Goal: Information Seeking & Learning: Find specific fact

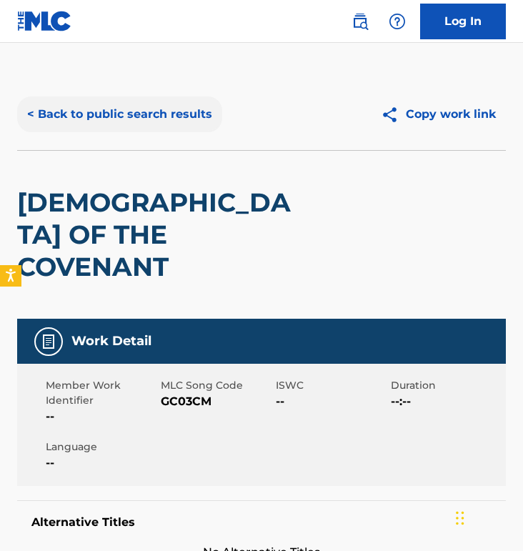
click at [163, 131] on button "< Back to public search results" at bounding box center [119, 115] width 205 height 36
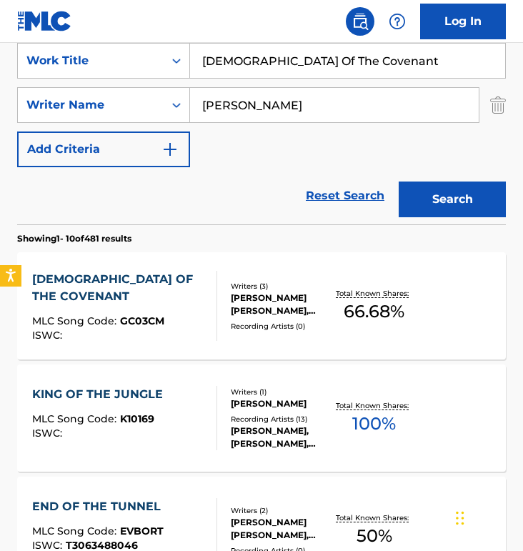
scroll to position [207, 0]
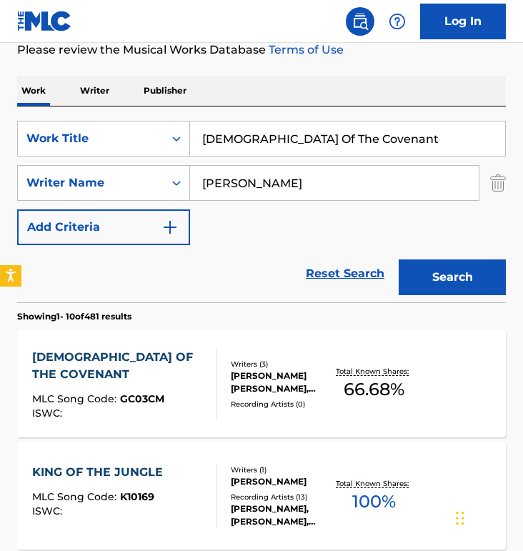
click at [254, 177] on input "[PERSON_NAME]" at bounding box center [334, 183] width 289 height 34
click at [254, 178] on input "[PERSON_NAME]" at bounding box center [334, 183] width 289 height 34
type input "[PERSON_NAME]"
click at [277, 127] on input "[DEMOGRAPHIC_DATA] Of The Covenant" at bounding box center [347, 139] width 315 height 34
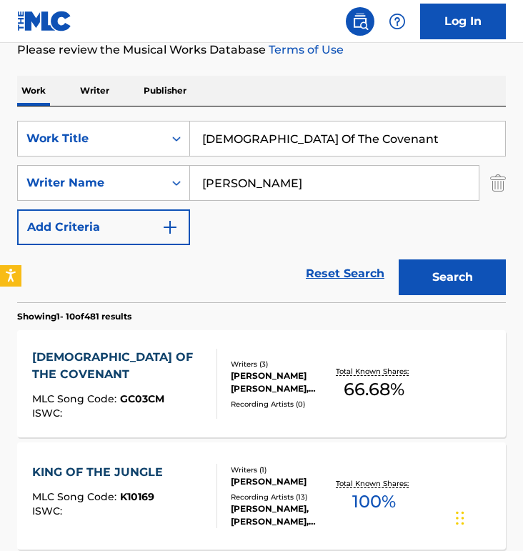
click at [277, 127] on input "[DEMOGRAPHIC_DATA] Of The Covenant" at bounding box center [347, 139] width 315 height 34
click at [278, 122] on input "[PERSON_NAME]" at bounding box center [347, 139] width 315 height 34
type input "[PERSON_NAME]"
click at [291, 101] on div "Work Writer Publisher" at bounding box center [261, 91] width 489 height 30
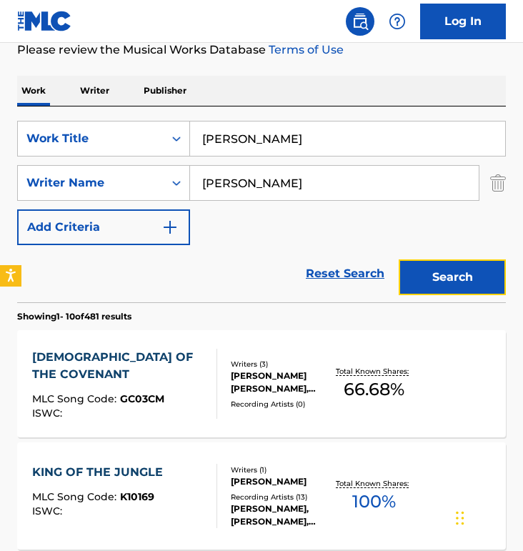
click at [480, 275] on button "Search" at bounding box center [452, 277] width 107 height 36
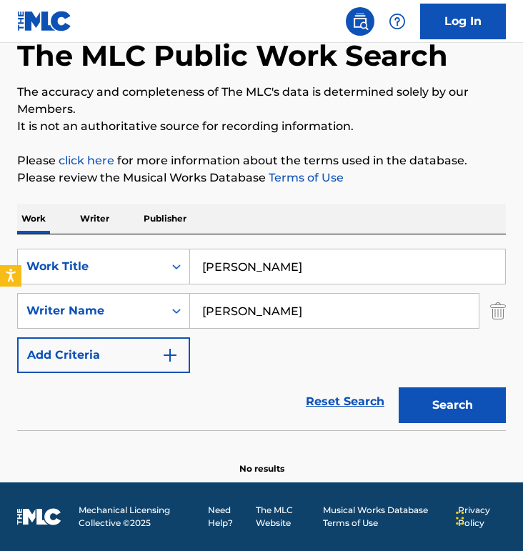
scroll to position [79, 0]
click at [249, 266] on input "[PERSON_NAME]" at bounding box center [347, 266] width 315 height 34
click at [232, 315] on input "[PERSON_NAME]" at bounding box center [334, 311] width 289 height 34
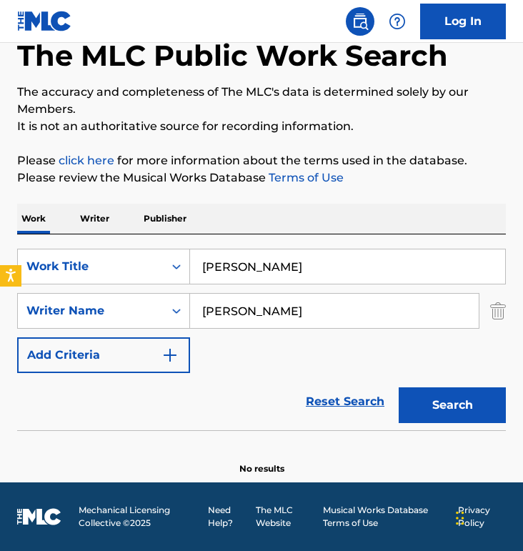
click at [232, 315] on input "[PERSON_NAME]" at bounding box center [334, 311] width 289 height 34
type input "[PERSON_NAME]"
click at [239, 277] on input "[PERSON_NAME]" at bounding box center [347, 266] width 315 height 34
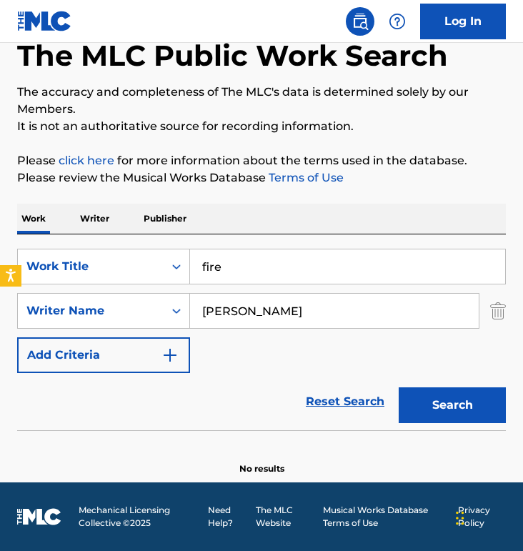
click at [399, 387] on button "Search" at bounding box center [452, 405] width 107 height 36
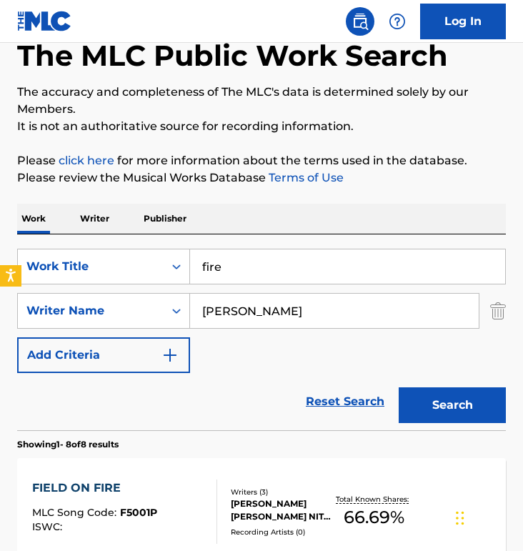
click at [249, 233] on div "Work Writer Publisher" at bounding box center [261, 219] width 489 height 30
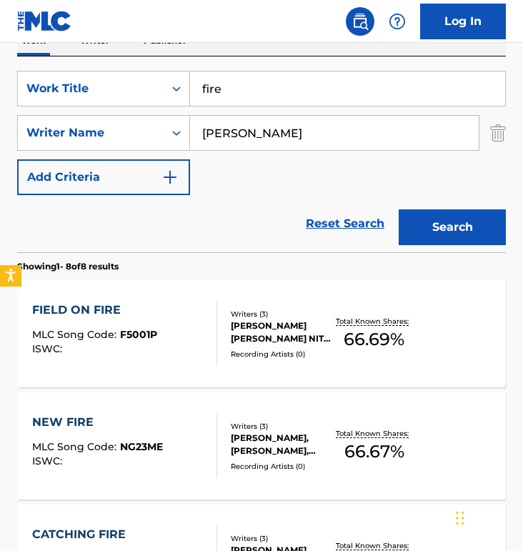
scroll to position [282, 0]
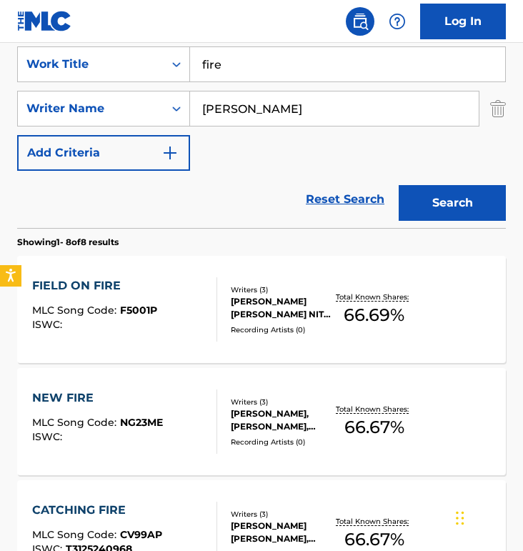
click at [262, 71] on input "fire" at bounding box center [347, 64] width 315 height 34
click at [262, 70] on input "fire" at bounding box center [347, 64] width 315 height 34
click at [399, 185] on button "Search" at bounding box center [452, 203] width 107 height 36
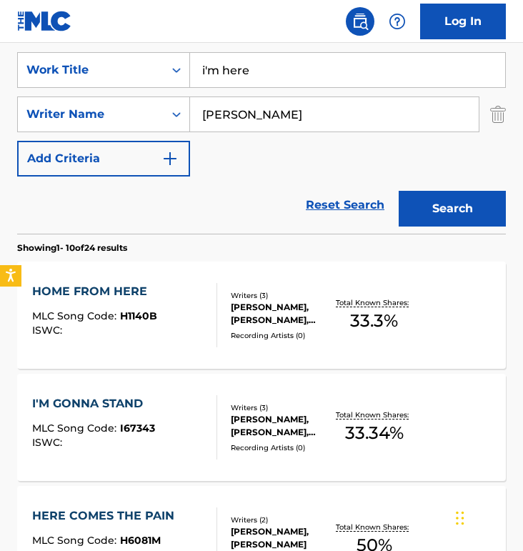
scroll to position [266, 0]
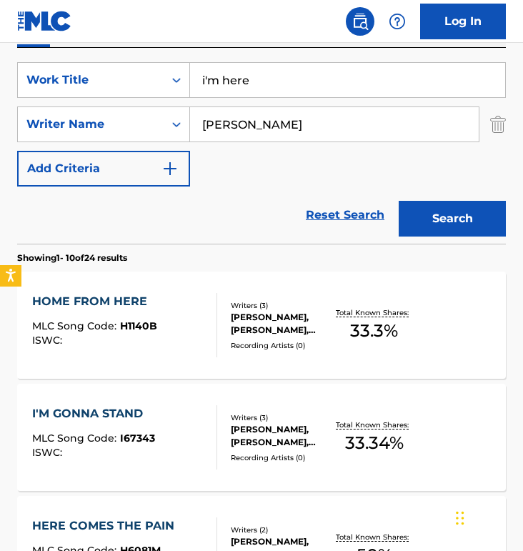
click at [249, 89] on input "i'm here" at bounding box center [347, 80] width 315 height 34
click at [249, 88] on input "i'm here" at bounding box center [347, 80] width 315 height 34
type input "who i am"
click at [399, 201] on button "Search" at bounding box center [452, 219] width 107 height 36
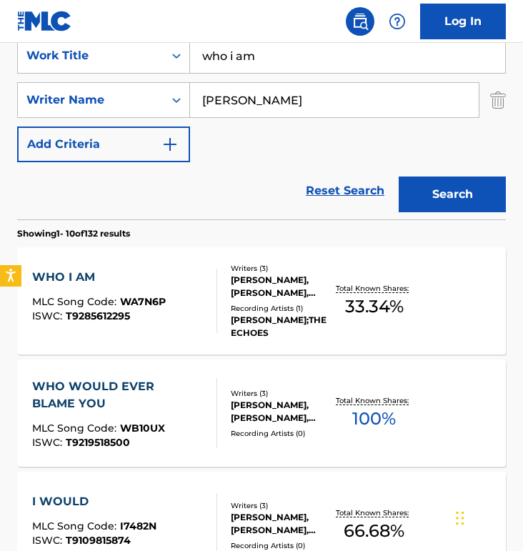
scroll to position [310, 0]
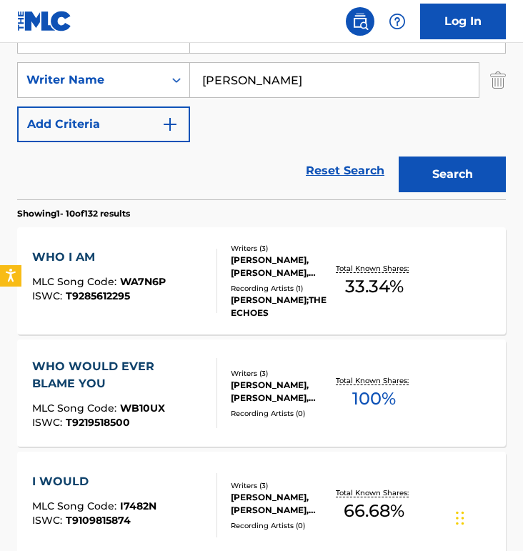
click at [132, 247] on div "WHO I AM MLC Song Code : WA7N6P ISWC : T9285612295 Writers ( 3 ) [PERSON_NAME],…" at bounding box center [261, 280] width 489 height 107
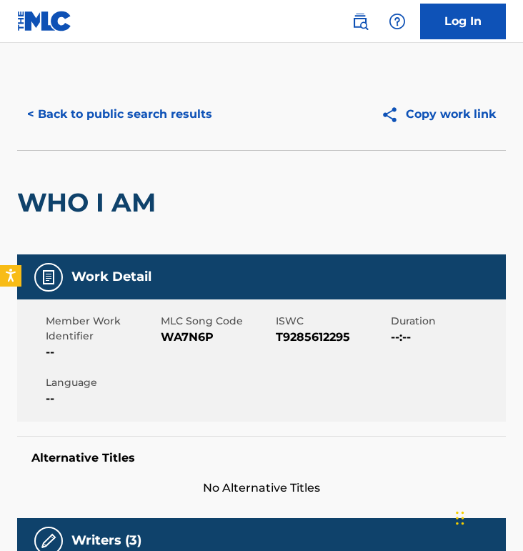
click at [103, 92] on div "< Back to public search results Copy work link" at bounding box center [261, 114] width 489 height 71
click at [135, 119] on button "< Back to public search results" at bounding box center [119, 115] width 205 height 36
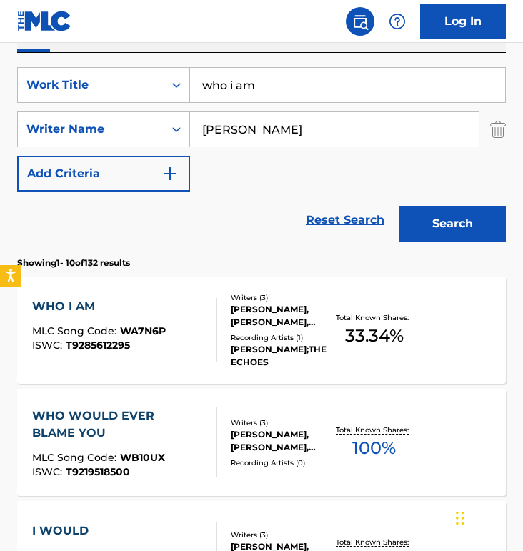
click at [252, 82] on input "who i am" at bounding box center [347, 85] width 315 height 34
paste input "Beautiful World"
type input "Beautiful World"
click at [399, 206] on button "Search" at bounding box center [452, 224] width 107 height 36
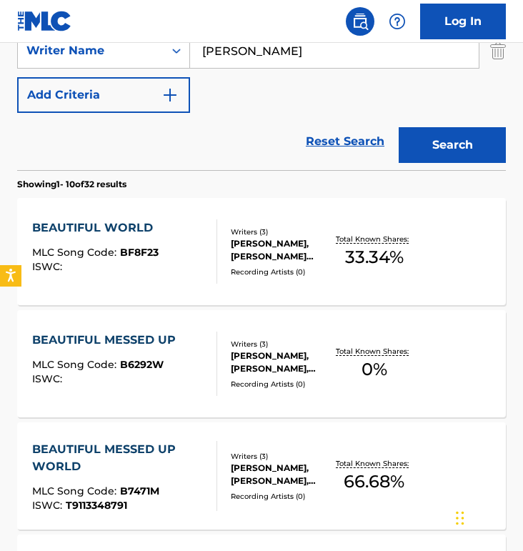
scroll to position [407, 0]
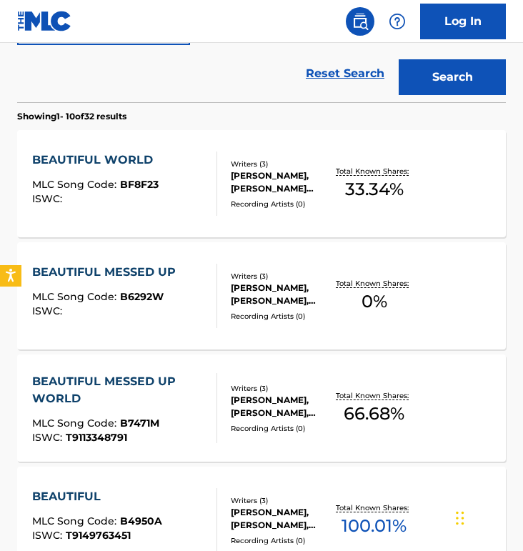
click at [139, 164] on div "BEAUTIFUL WORLD" at bounding box center [96, 160] width 128 height 17
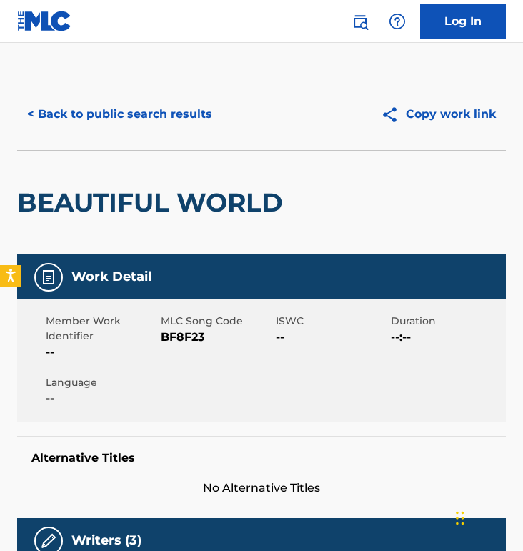
drag, startPoint x: 182, startPoint y: 184, endPoint x: 182, endPoint y: 142, distance: 41.5
click at [182, 184] on div "BEAUTIFUL WORLD" at bounding box center [153, 203] width 273 height 104
click at [182, 138] on div "< Back to public search results Copy work link" at bounding box center [261, 114] width 489 height 71
click at [185, 125] on button "< Back to public search results" at bounding box center [119, 115] width 205 height 36
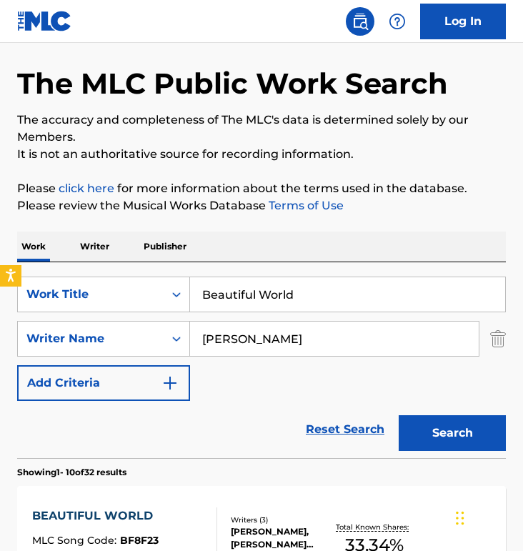
scroll to position [33, 0]
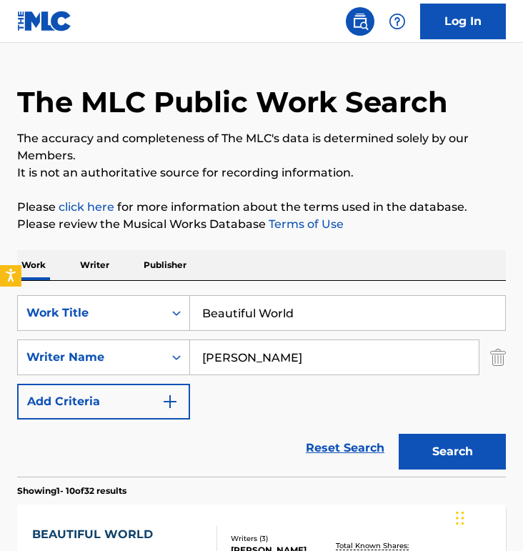
click at [283, 322] on input "Beautiful World" at bounding box center [347, 313] width 315 height 34
paste input "Only [DEMOGRAPHIC_DATA]"
type input "Only [DEMOGRAPHIC_DATA]"
click at [399, 434] on button "Search" at bounding box center [452, 452] width 107 height 36
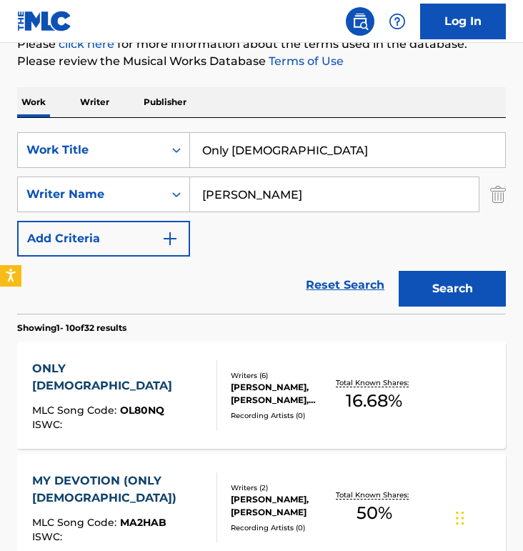
scroll to position [207, 0]
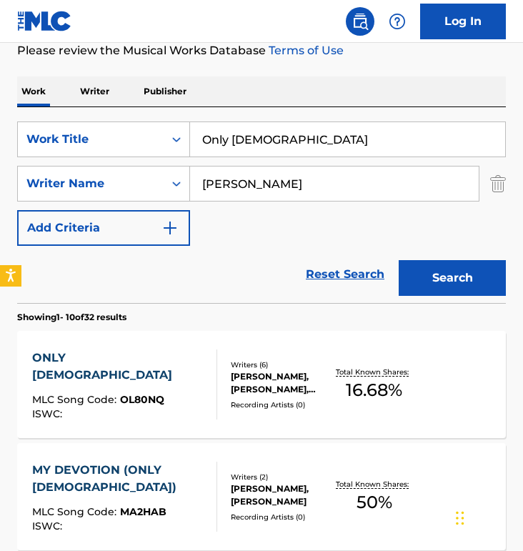
click at [173, 376] on div "ONLY [DEMOGRAPHIC_DATA] MLC Song Code : OL80NQ ISWC :" at bounding box center [125, 385] width 186 height 70
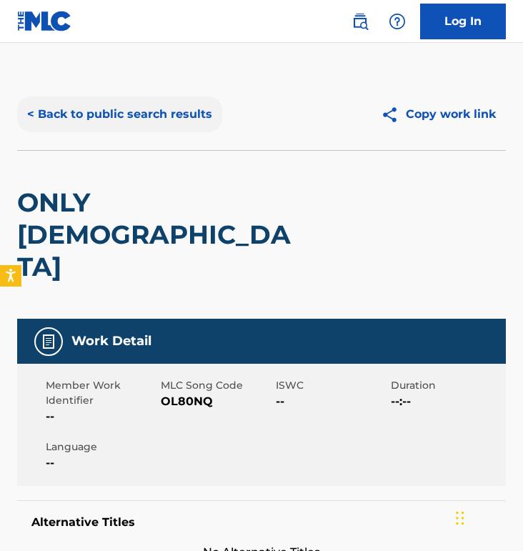
click at [142, 130] on button "< Back to public search results" at bounding box center [119, 115] width 205 height 36
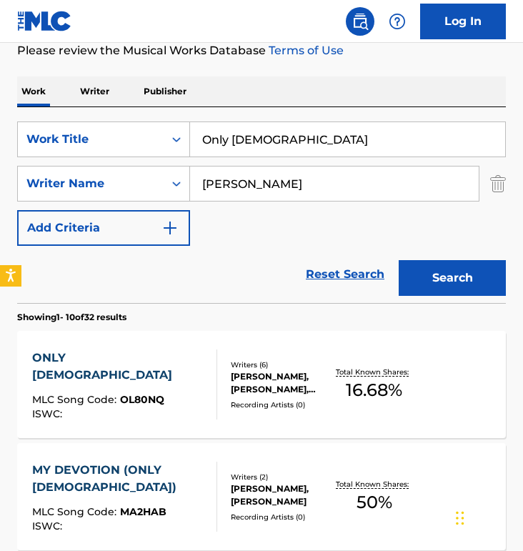
click at [279, 129] on input "Only [DEMOGRAPHIC_DATA]" at bounding box center [347, 139] width 315 height 34
paste input "Praise Will Never Stop"
type input "Praise Will Never Stop"
click at [399, 260] on button "Search" at bounding box center [452, 278] width 107 height 36
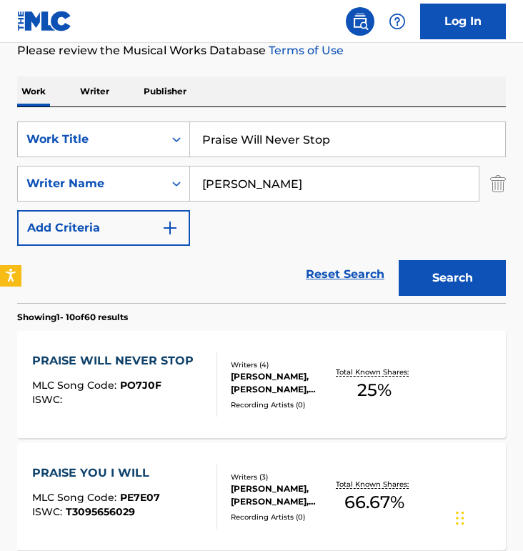
scroll to position [233, 0]
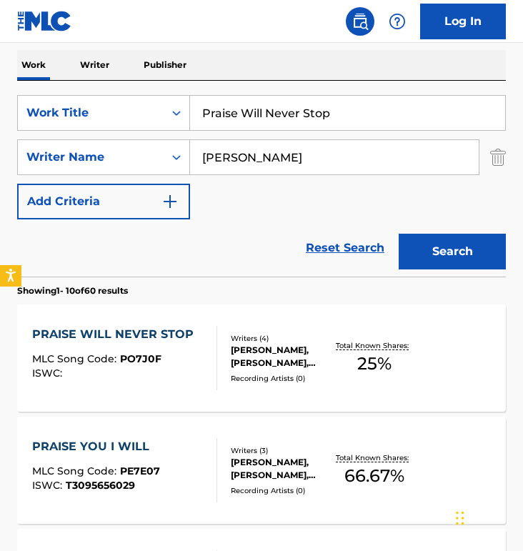
click at [144, 337] on div "PRAISE WILL NEVER STOP" at bounding box center [116, 334] width 169 height 17
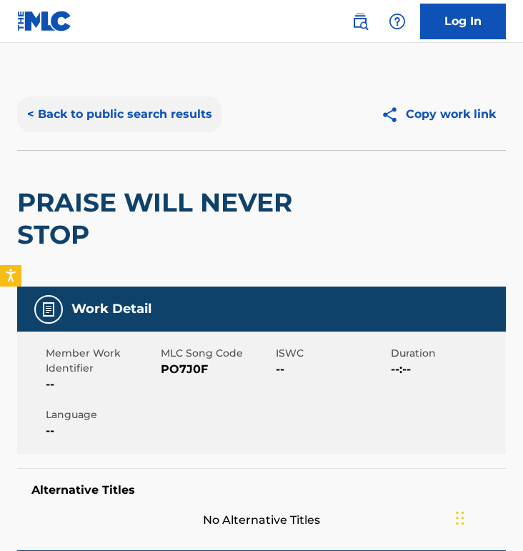
drag, startPoint x: 166, startPoint y: 172, endPoint x: 166, endPoint y: 117, distance: 55.0
click at [166, 169] on div "PRAISE WILL NEVER STOP" at bounding box center [163, 219] width 293 height 136
click at [166, 115] on button "< Back to public search results" at bounding box center [119, 115] width 205 height 36
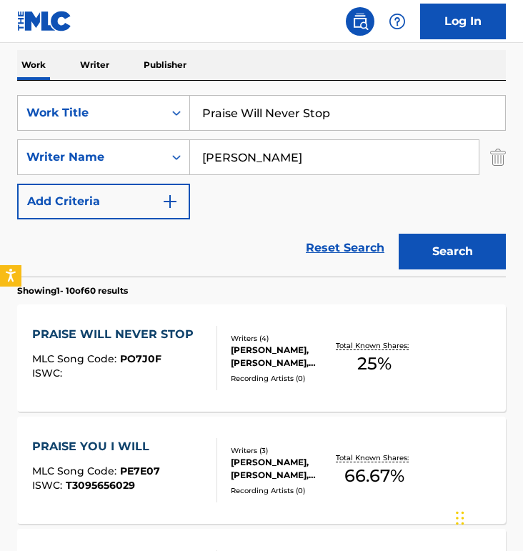
click at [292, 113] on input "Praise Will Never Stop" at bounding box center [347, 113] width 315 height 34
paste input "All Day"
type input "All Day"
click at [399, 234] on button "Search" at bounding box center [452, 252] width 107 height 36
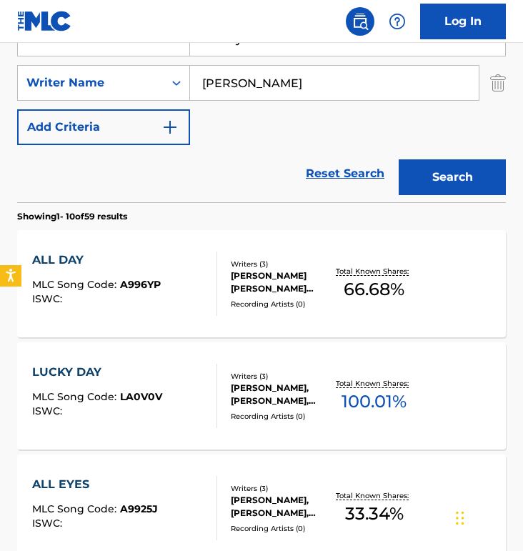
scroll to position [332, 0]
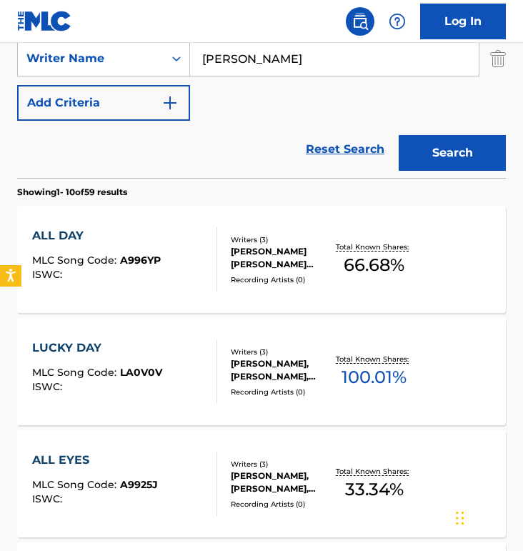
click at [110, 235] on div "ALL DAY" at bounding box center [96, 235] width 129 height 17
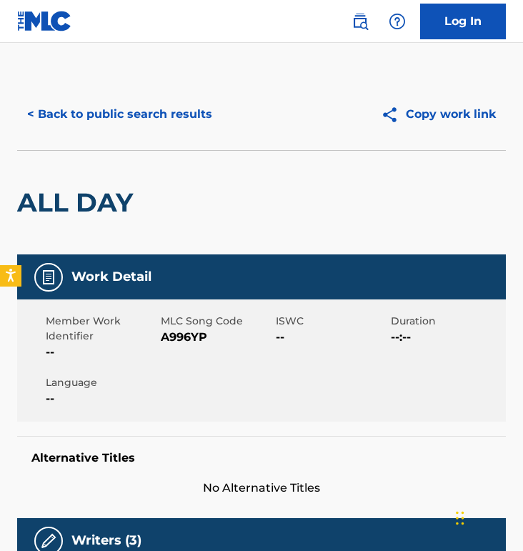
click at [105, 162] on div "ALL DAY" at bounding box center [78, 203] width 123 height 104
click at [110, 116] on button "< Back to public search results" at bounding box center [119, 115] width 205 height 36
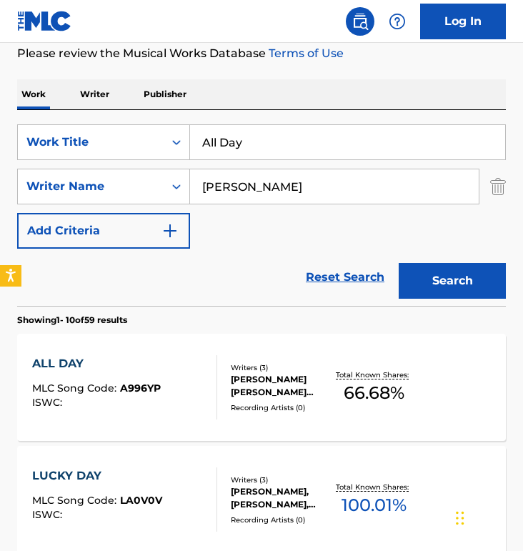
click at [256, 149] on input "All Day" at bounding box center [347, 142] width 315 height 34
paste input "[DEMOGRAPHIC_DATA] Got A Hold Of Me"
click at [399, 263] on button "Search" at bounding box center [452, 281] width 107 height 36
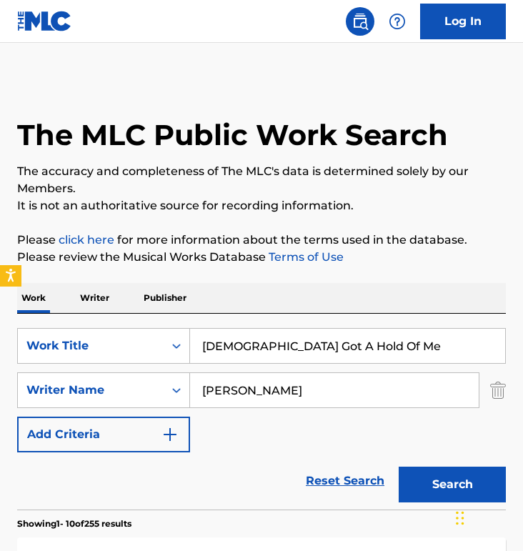
click at [240, 334] on input "[DEMOGRAPHIC_DATA] Got A Hold Of Me" at bounding box center [347, 346] width 315 height 34
paste input "Name Like [PERSON_NAME]"
type input "Name Like [PERSON_NAME]"
click at [399, 467] on button "Search" at bounding box center [452, 485] width 107 height 36
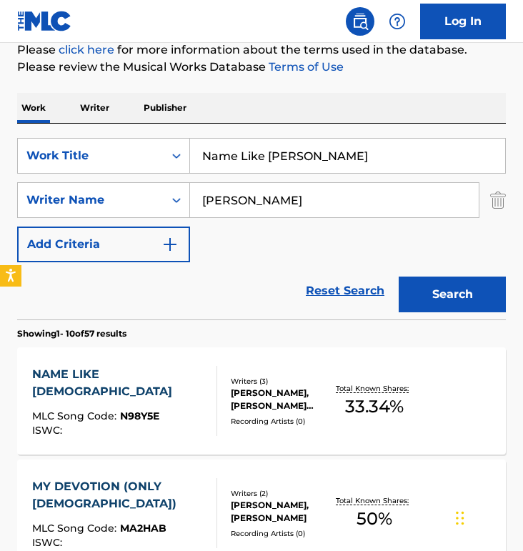
scroll to position [277, 0]
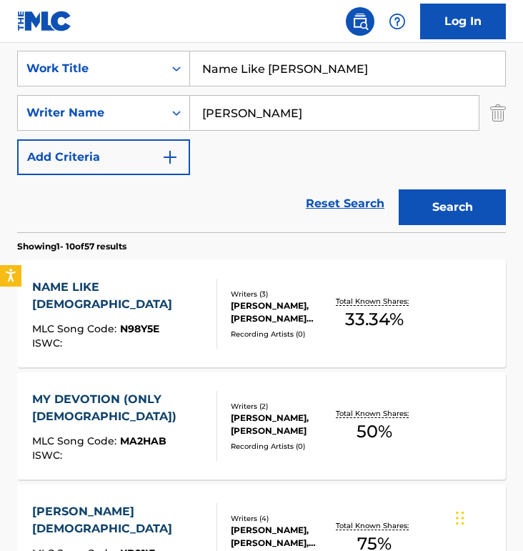
click at [159, 296] on div "NAME LIKE [DEMOGRAPHIC_DATA] MLC Song Code : N98Y5E ISWC :" at bounding box center [125, 314] width 186 height 70
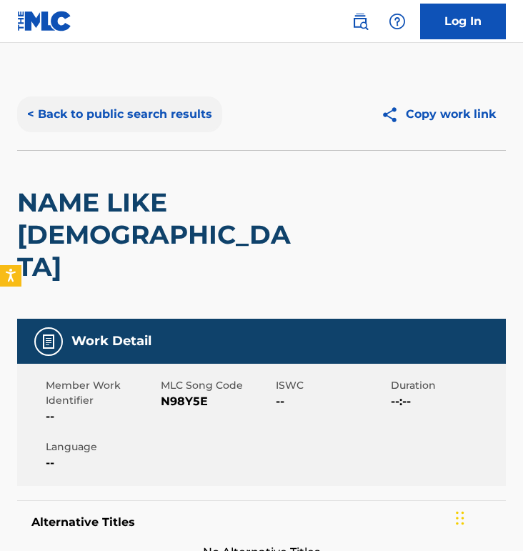
click at [114, 114] on button "< Back to public search results" at bounding box center [119, 115] width 205 height 36
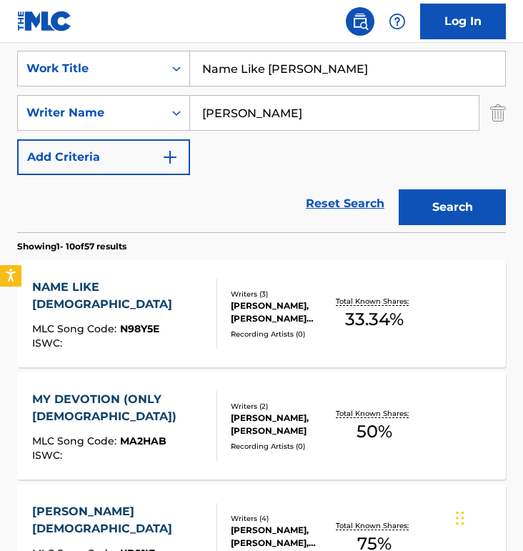
click at [262, 59] on input "Name Like [PERSON_NAME]" at bounding box center [347, 68] width 315 height 34
paste input "[DEMOGRAPHIC_DATA] Of The Covenant"
type input "[DEMOGRAPHIC_DATA] Of The Covenant"
click at [399, 189] on button "Search" at bounding box center [452, 207] width 107 height 36
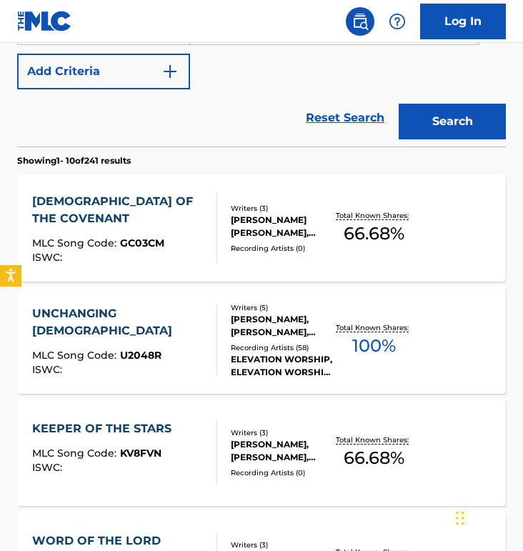
scroll to position [387, 0]
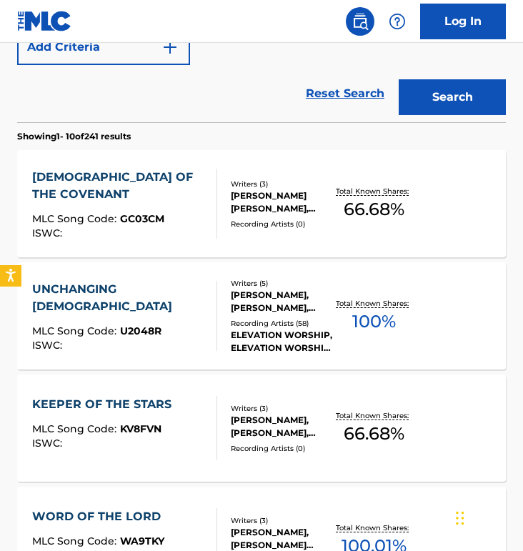
click at [153, 172] on div "[DEMOGRAPHIC_DATA] OF THE COVENANT" at bounding box center [119, 186] width 174 height 34
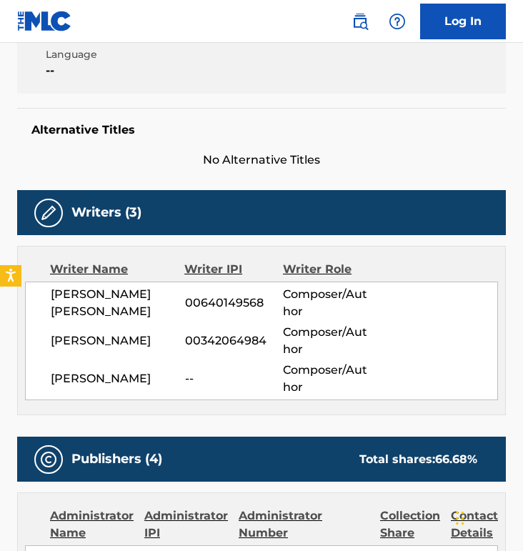
scroll to position [389, 0]
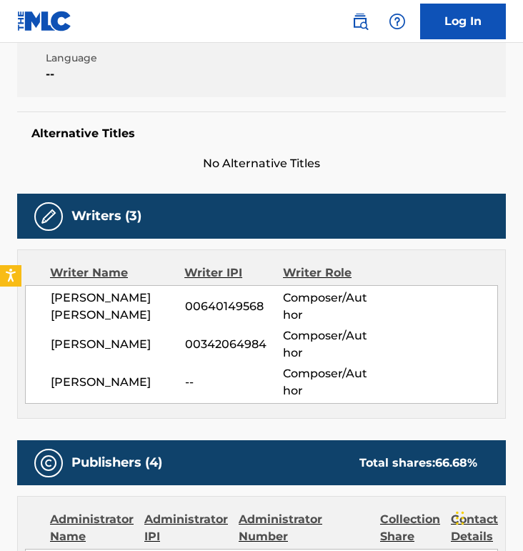
click at [144, 249] on div "Writer Name Writer IPI Writer Role [PERSON_NAME] [PERSON_NAME] 00640149568 Comp…" at bounding box center [261, 333] width 489 height 169
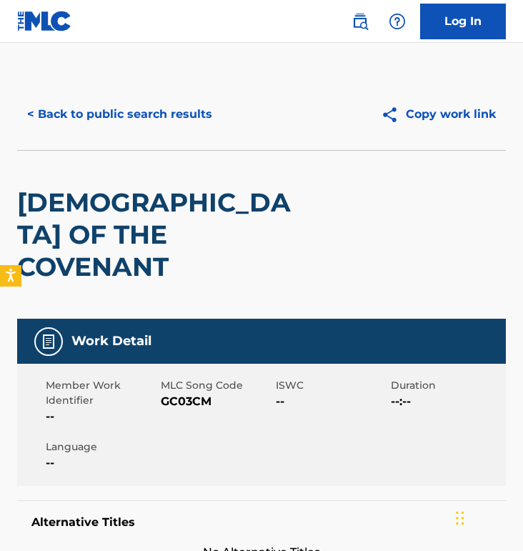
click at [94, 92] on div "< Back to public search results Copy work link" at bounding box center [261, 114] width 489 height 71
click at [94, 104] on button "< Back to public search results" at bounding box center [119, 115] width 205 height 36
